Goal: Information Seeking & Learning: Learn about a topic

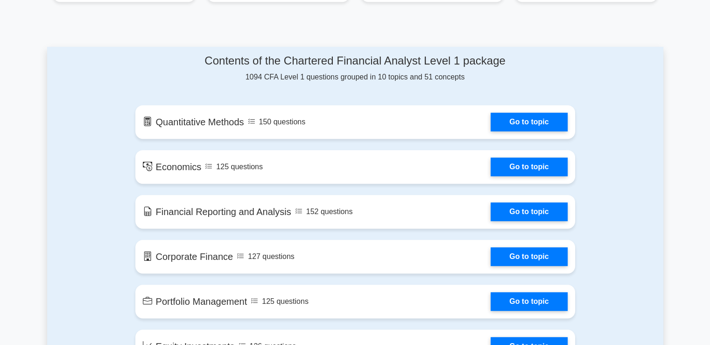
scroll to position [450, 0]
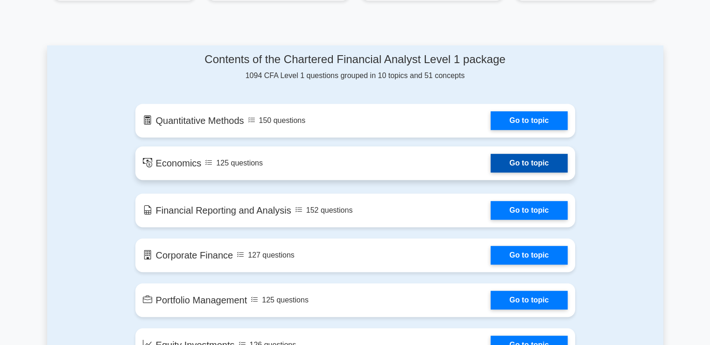
click at [535, 163] on link "Go to topic" at bounding box center [529, 163] width 77 height 19
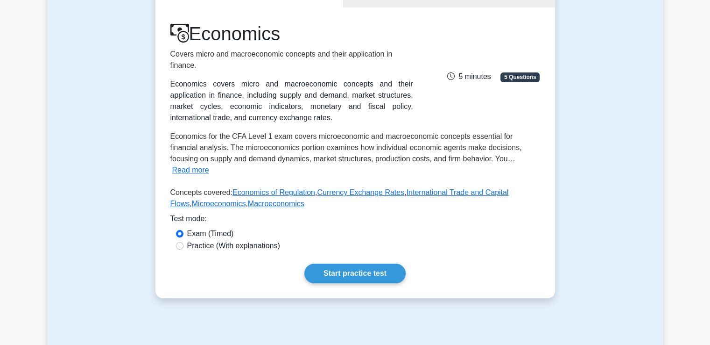
scroll to position [112, 0]
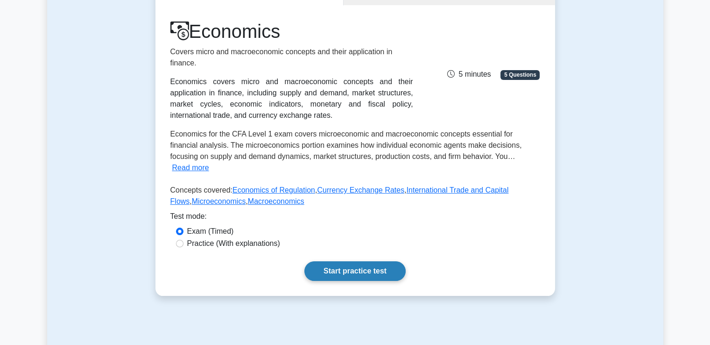
click at [352, 261] on link "Start practice test" at bounding box center [354, 271] width 101 height 20
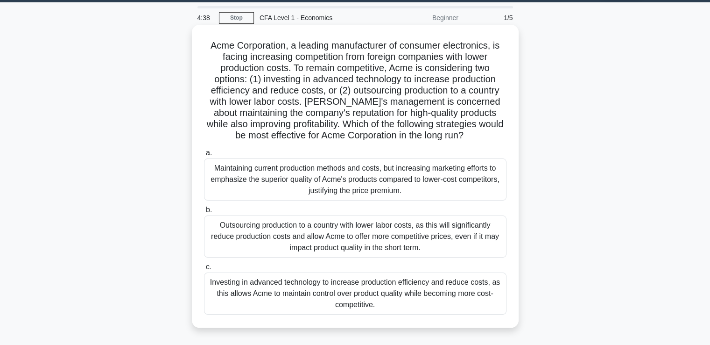
scroll to position [45, 0]
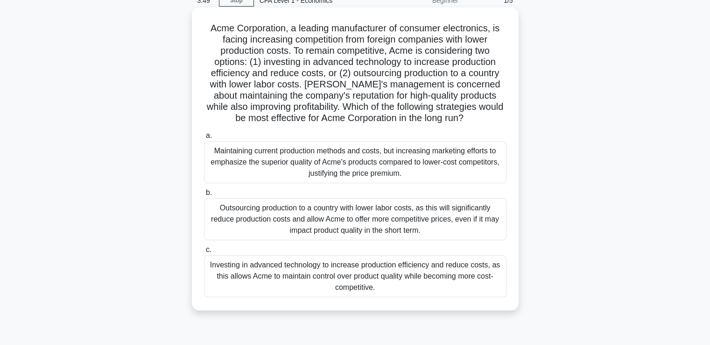
click at [332, 286] on div "Investing in advanced technology to increase production efficiency and reduce c…" at bounding box center [355, 276] width 303 height 42
click at [204, 253] on input "c. Investing in advanced technology to increase production efficiency and reduc…" at bounding box center [204, 250] width 0 height 6
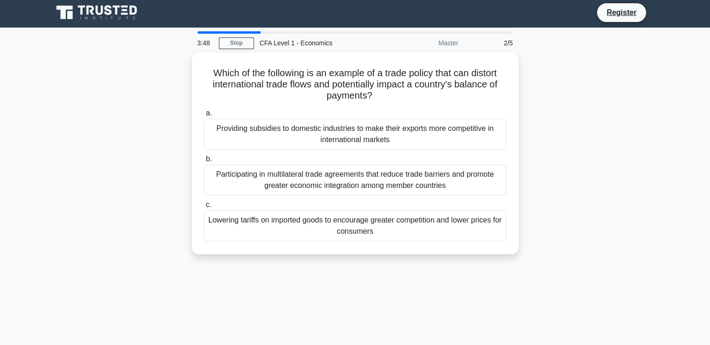
scroll to position [0, 0]
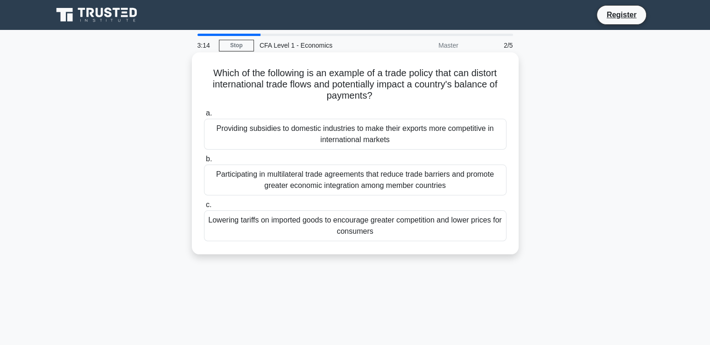
click at [339, 133] on div "Providing subsidies to domestic industries to make their exports more competiti…" at bounding box center [355, 134] width 303 height 31
click at [204, 116] on input "a. Providing subsidies to domestic industries to make their exports more compet…" at bounding box center [204, 113] width 0 height 6
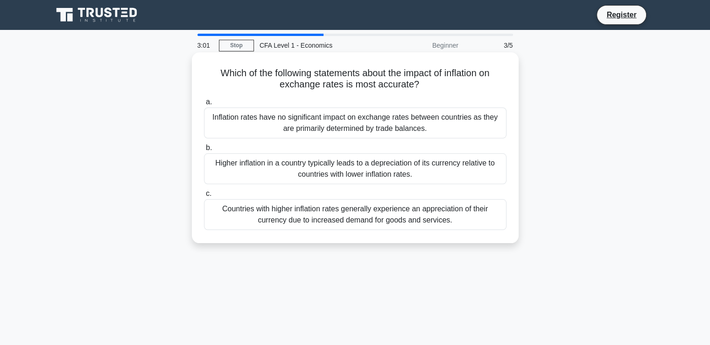
click at [346, 167] on div "Higher inflation in a country typically leads to a depreciation of its currency…" at bounding box center [355, 168] width 303 height 31
click at [204, 151] on input "b. Higher inflation in a country typically leads to a depreciation of its curre…" at bounding box center [204, 148] width 0 height 6
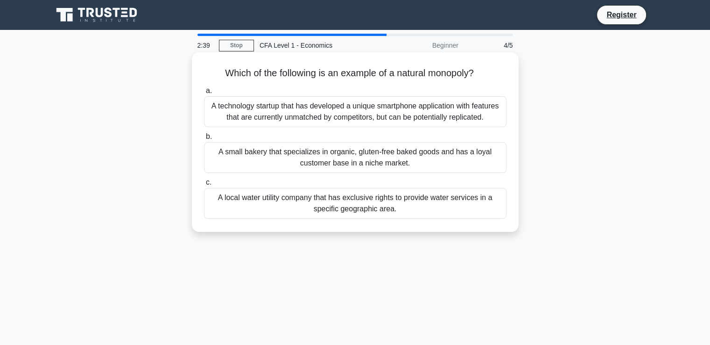
click at [350, 194] on div "A local water utility company that has exclusive rights to provide water servic…" at bounding box center [355, 203] width 303 height 31
click at [204, 185] on input "c. A local water utility company that has exclusive rights to provide water ser…" at bounding box center [204, 182] width 0 height 6
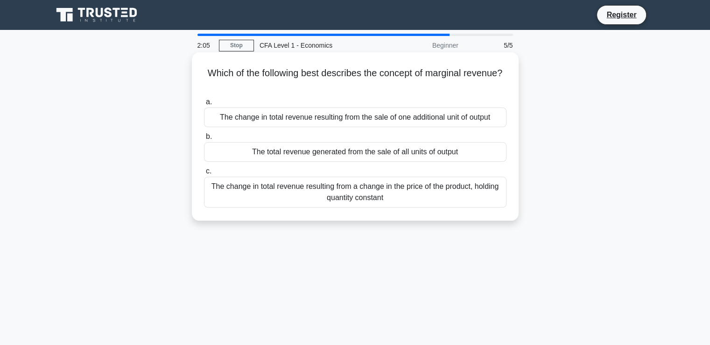
click at [355, 119] on div "The change in total revenue resulting from the sale of one additional unit of o…" at bounding box center [355, 117] width 303 height 20
click at [204, 105] on input "a. The change in total revenue resulting from the sale of one additional unit o…" at bounding box center [204, 102] width 0 height 6
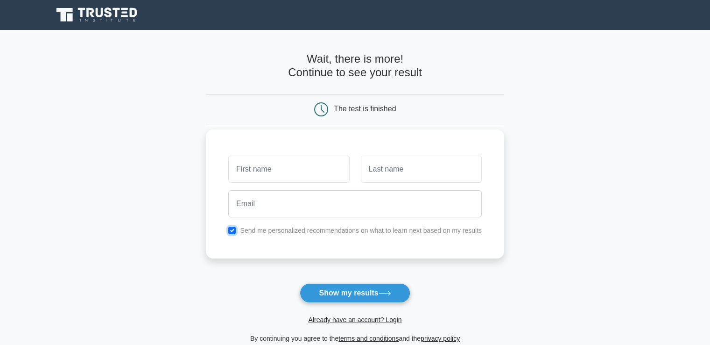
click at [231, 229] on input "checkbox" at bounding box center [231, 229] width 7 height 7
checkbox input "false"
click at [264, 171] on input "text" at bounding box center [288, 169] width 121 height 27
type input "[PERSON_NAME]"
click at [402, 166] on input "text" at bounding box center [421, 169] width 121 height 27
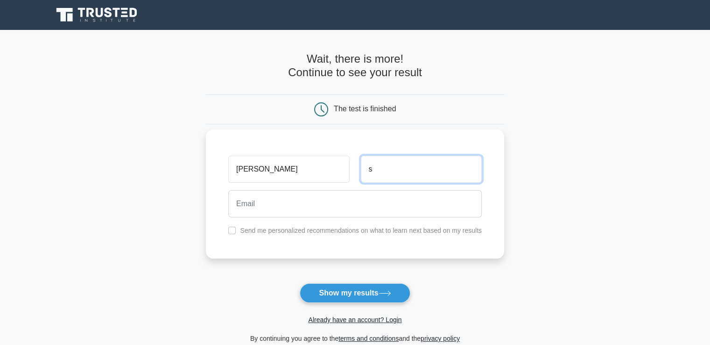
type input "s"
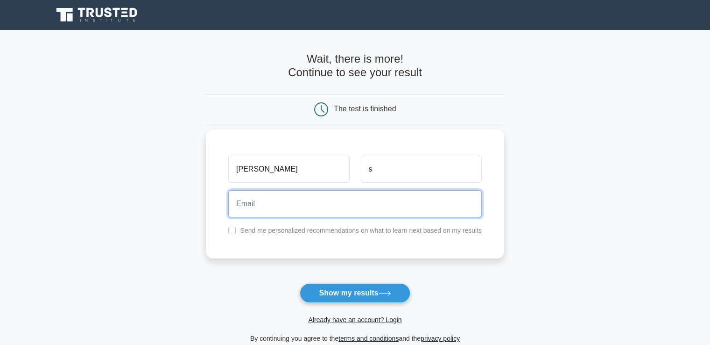
click at [278, 212] on input "email" at bounding box center [355, 203] width 254 height 27
type input "rshwetha9999@gmail.com"
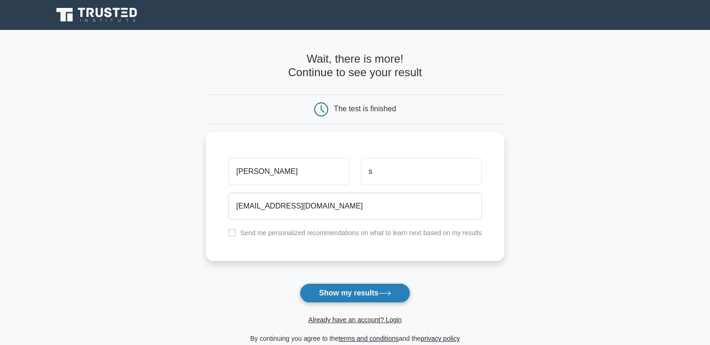
click at [355, 296] on button "Show my results" at bounding box center [355, 293] width 110 height 20
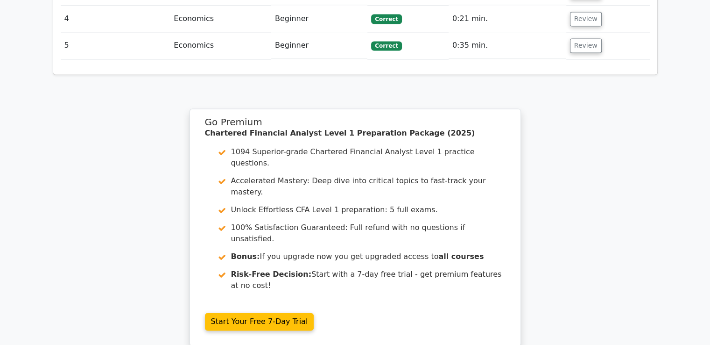
scroll to position [1383, 0]
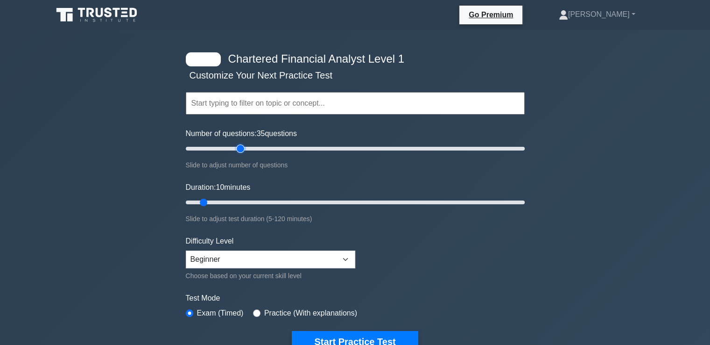
click at [240, 148] on input "Number of questions: 35 questions" at bounding box center [355, 148] width 339 height 11
click at [228, 149] on input "Number of questions: 30 questions" at bounding box center [355, 148] width 339 height 11
type input "15"
click at [204, 146] on input "Number of questions: 15 questions" at bounding box center [355, 148] width 339 height 11
type input "15"
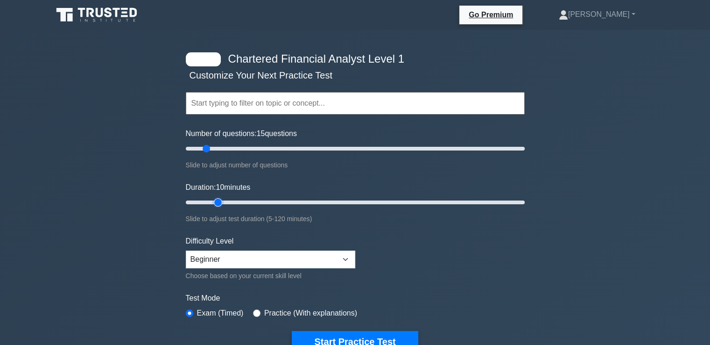
click at [211, 201] on input "Duration: 10 minutes" at bounding box center [355, 202] width 339 height 11
click at [230, 254] on select "Beginner Intermediate Expert" at bounding box center [271, 259] width 170 height 18
select select "expert"
click at [186, 250] on select "Beginner Intermediate Expert" at bounding box center [271, 259] width 170 height 18
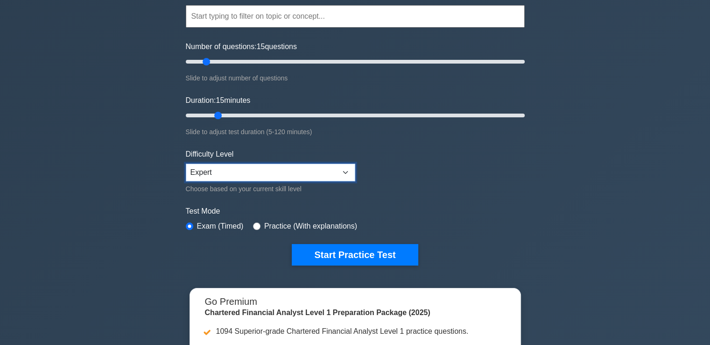
scroll to position [116, 0]
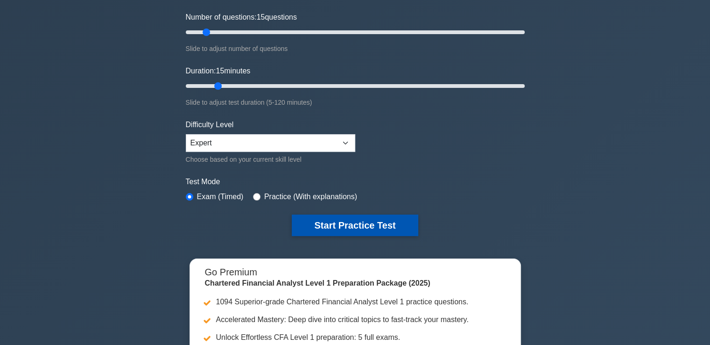
click at [343, 225] on button "Start Practice Test" at bounding box center [355, 224] width 126 height 21
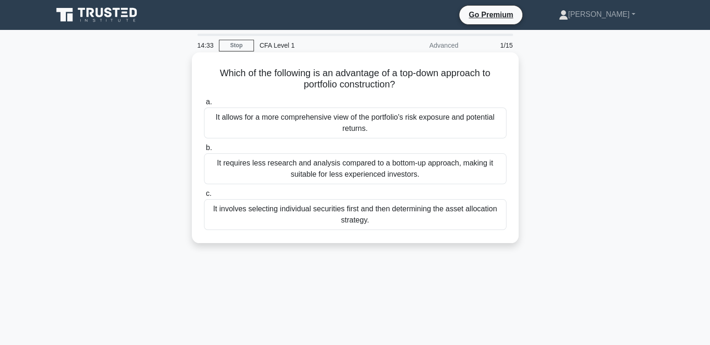
click at [351, 132] on div "It allows for a more comprehensive view of the portfolio's risk exposure and po…" at bounding box center [355, 122] width 303 height 31
click at [204, 105] on input "a. It allows for a more comprehensive view of the portfolio's risk exposure and…" at bounding box center [204, 102] width 0 height 6
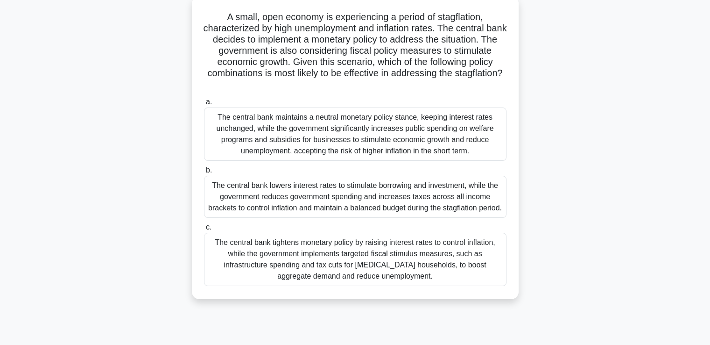
scroll to position [57, 0]
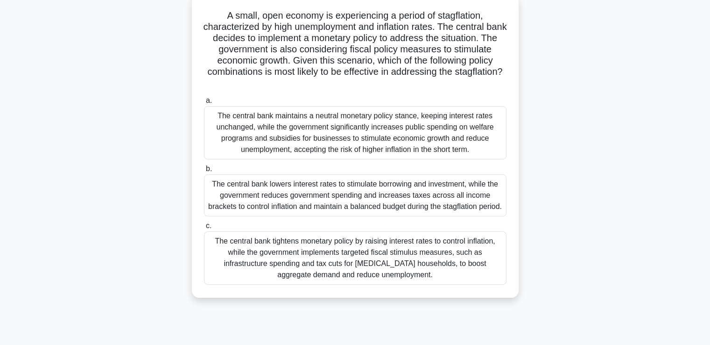
click at [327, 268] on div "The central bank tightens monetary policy by raising interest rates to control …" at bounding box center [355, 257] width 303 height 53
click at [204, 229] on input "c. The central bank tightens monetary policy by raising interest rates to contr…" at bounding box center [204, 226] width 0 height 6
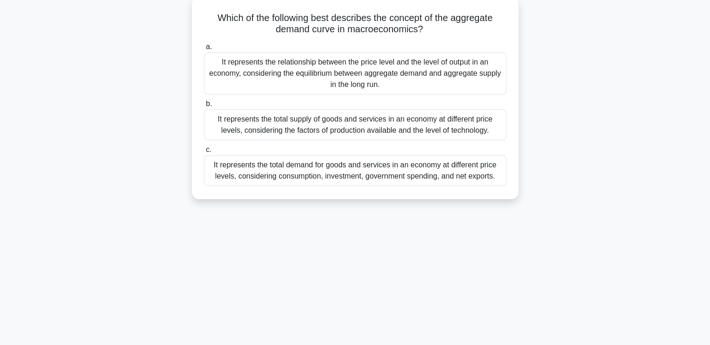
scroll to position [0, 0]
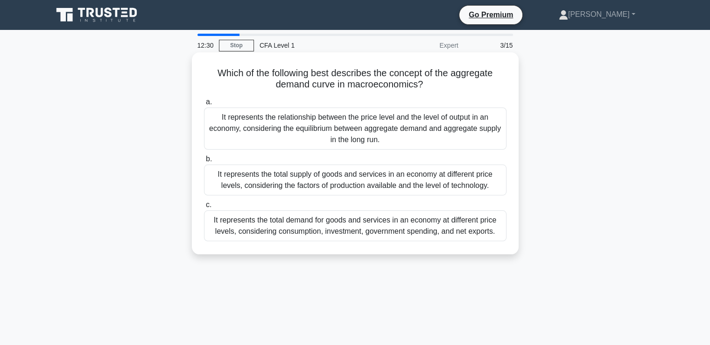
click at [349, 237] on div "It represents the total demand for goods and services in an economy at differen…" at bounding box center [355, 225] width 303 height 31
click at [204, 208] on input "c. It represents the total demand for goods and services in an economy at diffe…" at bounding box center [204, 205] width 0 height 6
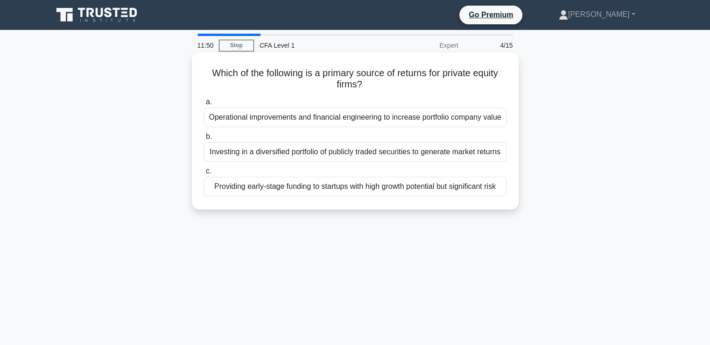
click at [338, 193] on div "Providing early-stage funding to startups with high growth potential but signif…" at bounding box center [355, 187] width 303 height 20
click at [204, 174] on input "c. Providing early-stage funding to startups with high growth potential but sig…" at bounding box center [204, 171] width 0 height 6
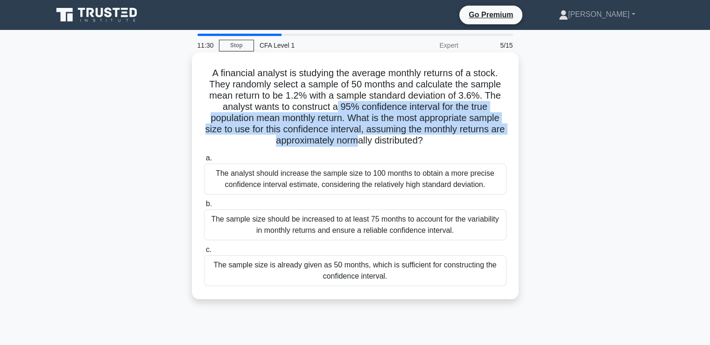
drag, startPoint x: 336, startPoint y: 102, endPoint x: 366, endPoint y: 148, distance: 55.0
click at [366, 148] on div "A financial analyst is studying the average monthly returns of a stock. They ra…" at bounding box center [355, 175] width 319 height 239
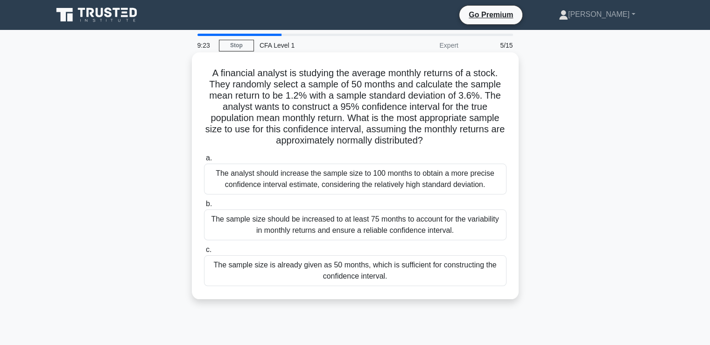
click at [394, 188] on div "The analyst should increase the sample size to 100 months to obtain a more prec…" at bounding box center [355, 178] width 303 height 31
click at [204, 161] on input "a. The analyst should increase the sample size to 100 months to obtain a more p…" at bounding box center [204, 158] width 0 height 6
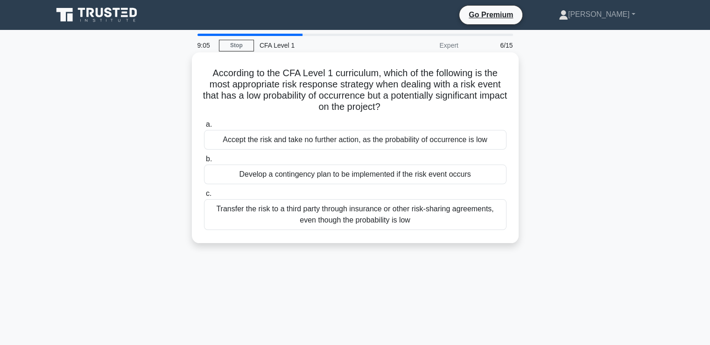
click at [390, 170] on div "Develop a contingency plan to be implemented if the risk event occurs" at bounding box center [355, 174] width 303 height 20
click at [204, 162] on input "b. Develop a contingency plan to be implemented if the risk event occurs" at bounding box center [204, 159] width 0 height 6
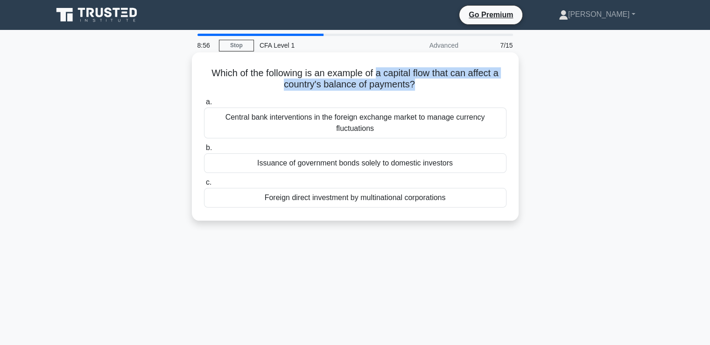
drag, startPoint x: 377, startPoint y: 77, endPoint x: 413, endPoint y: 87, distance: 36.9
click at [413, 87] on h5 "Which of the following is an example of a capital flow that can affect a countr…" at bounding box center [355, 78] width 304 height 23
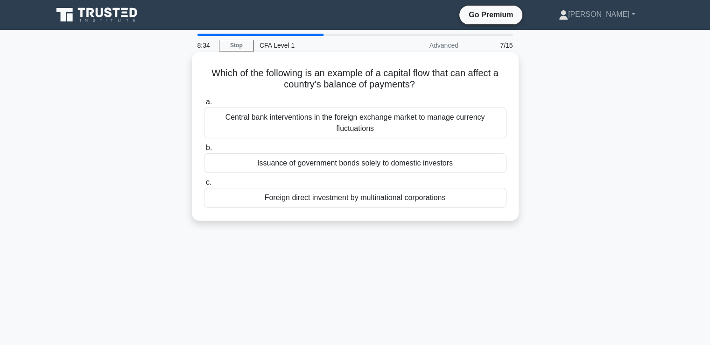
click at [397, 163] on div "Issuance of government bonds solely to domestic investors" at bounding box center [355, 163] width 303 height 20
click at [204, 151] on input "b. Issuance of government bonds solely to domestic investors" at bounding box center [204, 148] width 0 height 6
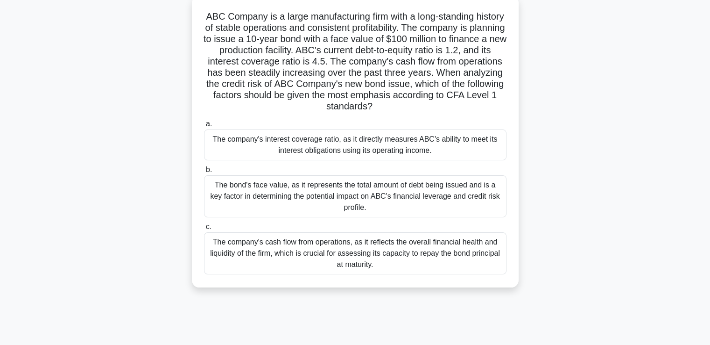
scroll to position [59, 0]
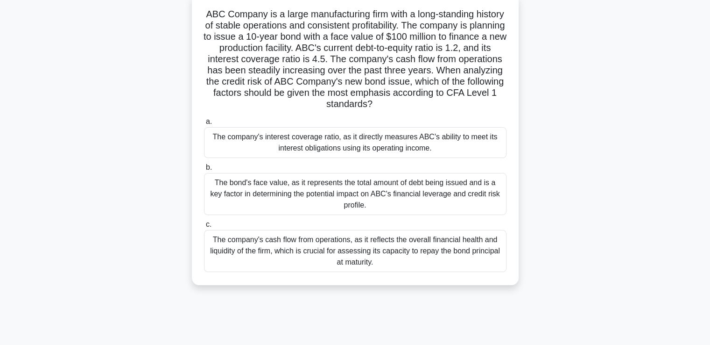
click at [285, 123] on label "a. The company's interest coverage ratio, as it directly measures ABC's ability…" at bounding box center [355, 137] width 303 height 42
click at [204, 123] on input "a. The company's interest coverage ratio, as it directly measures ABC's ability…" at bounding box center [204, 122] width 0 height 6
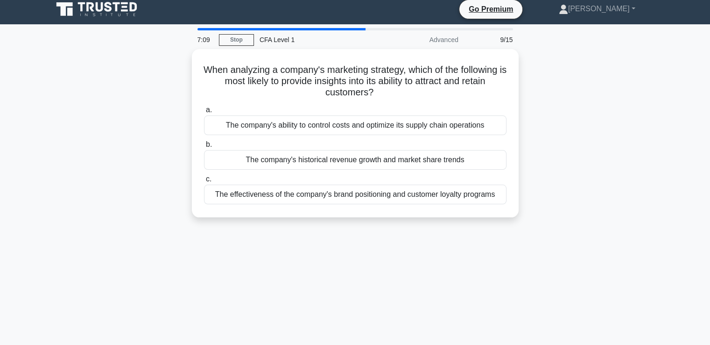
scroll to position [0, 0]
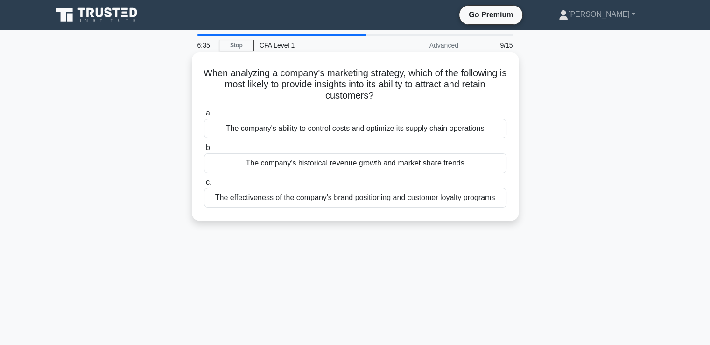
click at [318, 170] on div "The company's historical revenue growth and market share trends" at bounding box center [355, 163] width 303 height 20
click at [204, 151] on input "b. The company's historical revenue growth and market share trends" at bounding box center [204, 148] width 0 height 6
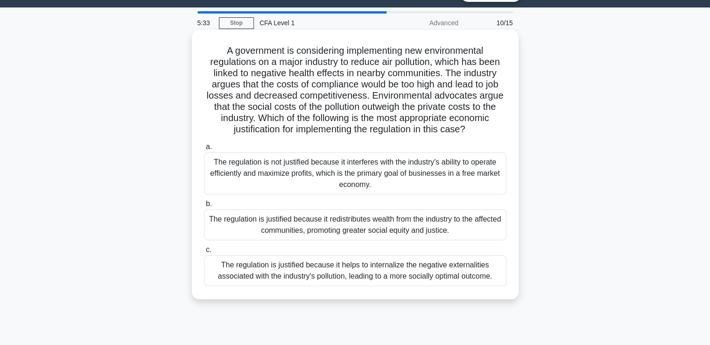
scroll to position [98, 0]
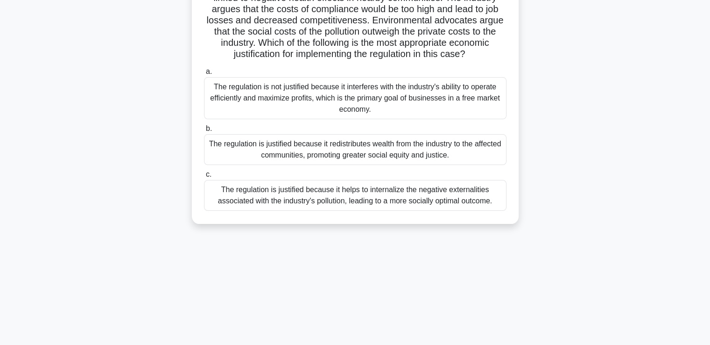
click at [339, 196] on div "The regulation is justified because it helps to internalize the negative extern…" at bounding box center [355, 195] width 303 height 31
click at [204, 177] on input "c. The regulation is justified because it helps to internalize the negative ext…" at bounding box center [204, 174] width 0 height 6
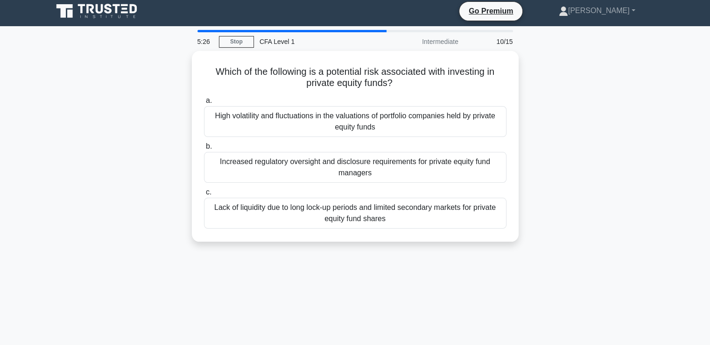
scroll to position [0, 0]
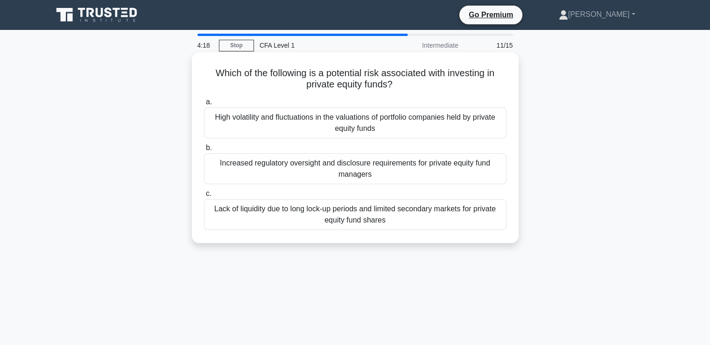
click at [295, 217] on div "Lack of liquidity due to long lock-up periods and limited secondary markets for…" at bounding box center [355, 214] width 303 height 31
click at [204, 197] on input "c. Lack of liquidity due to long lock-up periods and limited secondary markets …" at bounding box center [204, 194] width 0 height 6
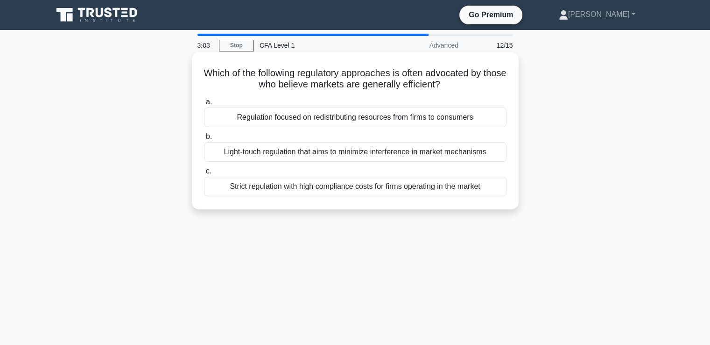
click at [356, 158] on div "Light-touch regulation that aims to minimize interference in market mechanisms" at bounding box center [355, 152] width 303 height 20
click at [204, 140] on input "b. Light-touch regulation that aims to minimize interference in market mechanis…" at bounding box center [204, 137] width 0 height 6
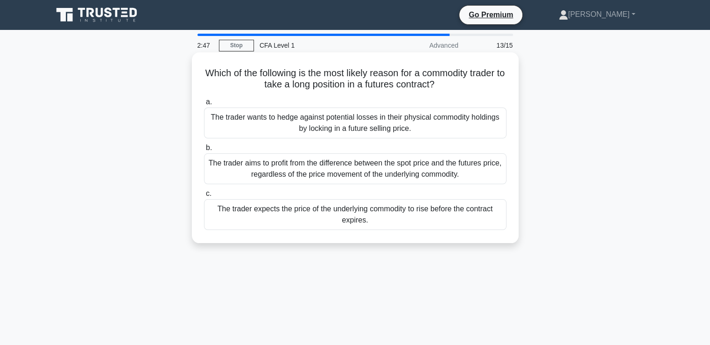
click at [331, 223] on div "The trader expects the price of the underlying commodity to rise before the con…" at bounding box center [355, 214] width 303 height 31
click at [204, 197] on input "c. The trader expects the price of the underlying commodity to rise before the …" at bounding box center [204, 194] width 0 height 6
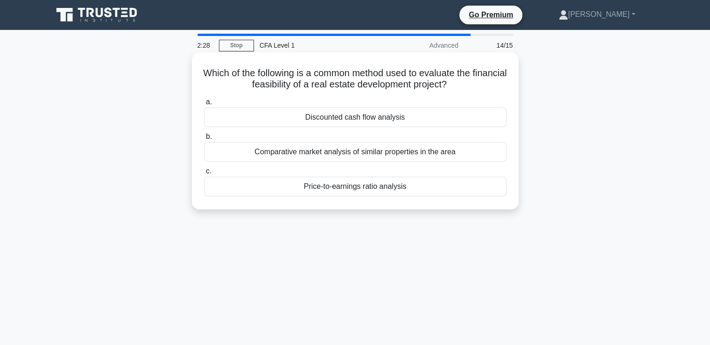
click at [368, 123] on div "Discounted cash flow analysis" at bounding box center [355, 117] width 303 height 20
click at [204, 105] on input "a. Discounted cash flow analysis" at bounding box center [204, 102] width 0 height 6
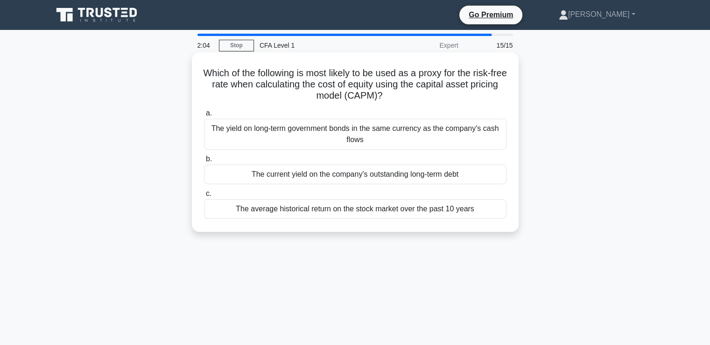
click at [417, 211] on div "The average historical return on the stock market over the past 10 years" at bounding box center [355, 209] width 303 height 20
click at [204, 197] on input "c. The average historical return on the stock market over the past 10 years" at bounding box center [204, 194] width 0 height 6
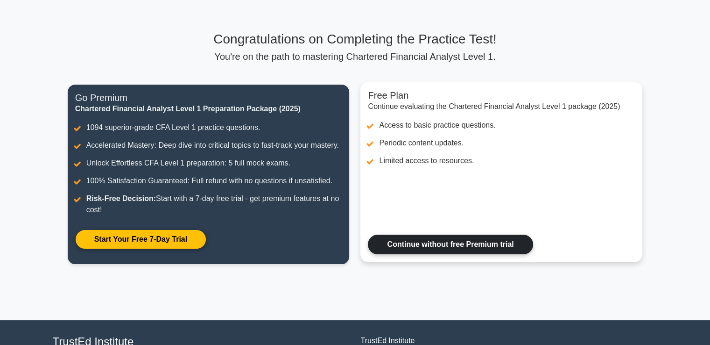
scroll to position [19, 0]
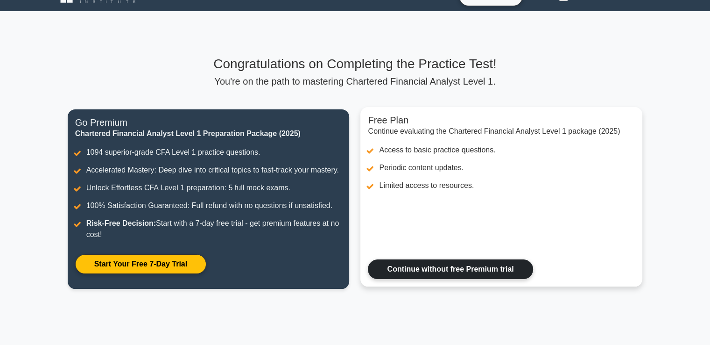
click at [452, 278] on link "Continue without free Premium trial" at bounding box center [450, 269] width 165 height 20
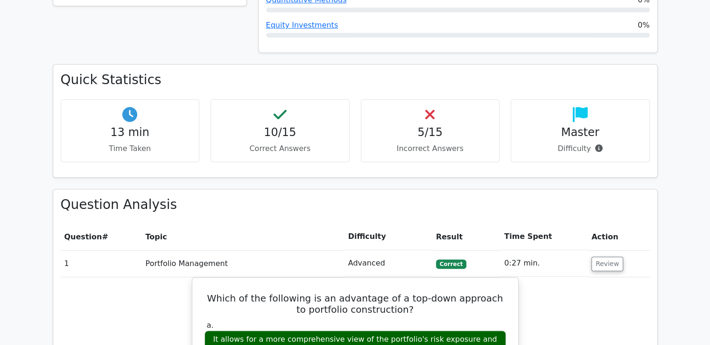
scroll to position [577, 0]
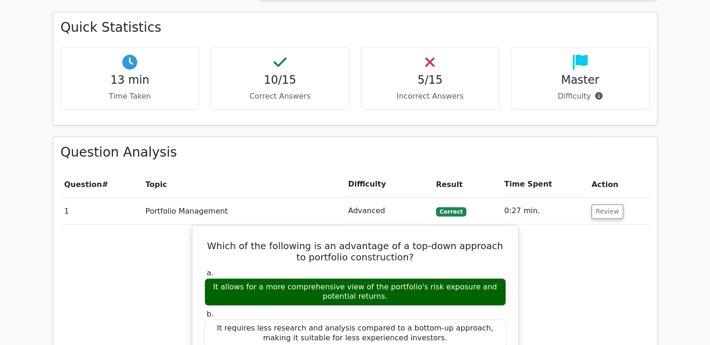
click at [418, 278] on div "It allows for a more comprehensive view of the portfolio's risk exposure and po…" at bounding box center [356, 292] width 302 height 28
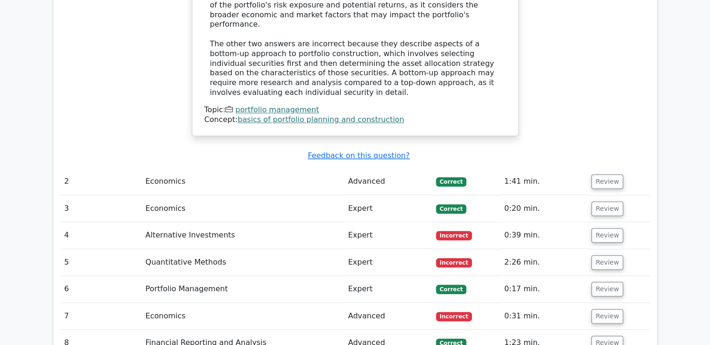
scroll to position [1020, 0]
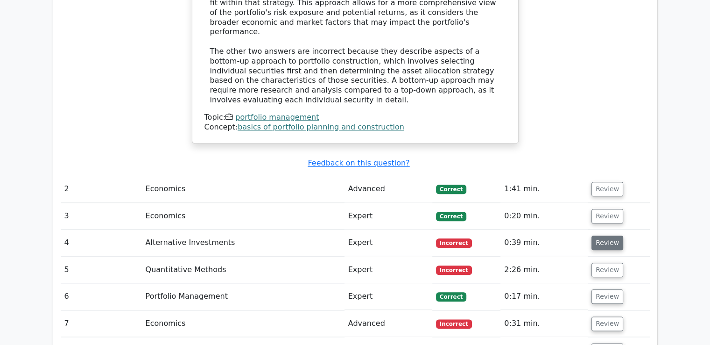
click at [595, 235] on button "Review" at bounding box center [608, 242] width 32 height 14
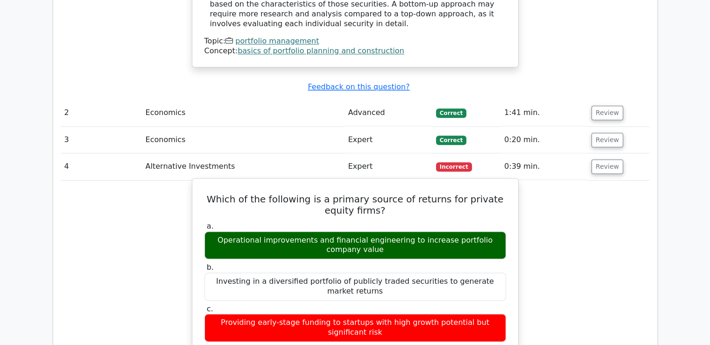
scroll to position [1102, 0]
